Goal: Check status: Check status

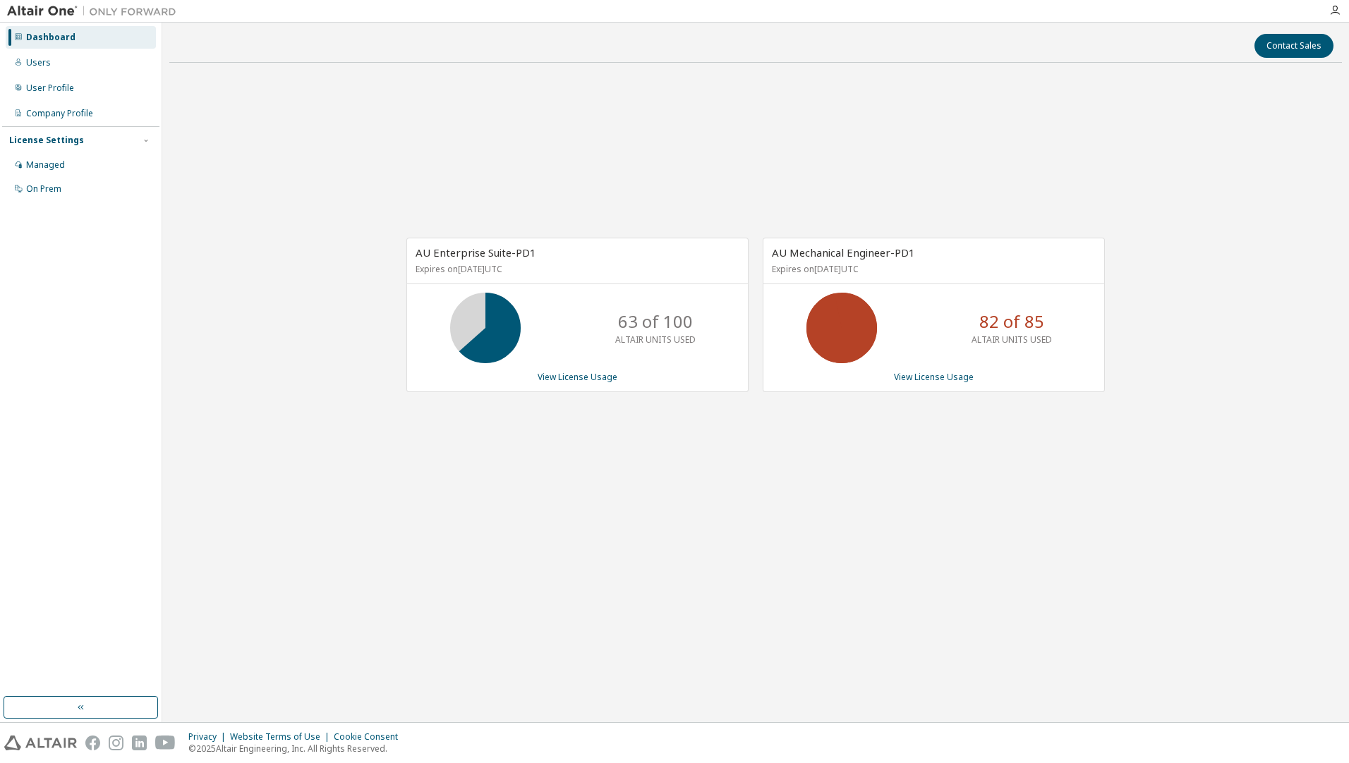
click at [607, 171] on div "AU Enterprise Suite-PD1 Expires on [DATE] UTC 63 of 100 ALTAIR UNITS USED View …" at bounding box center [755, 322] width 1172 height 496
